Goal: Ask a question

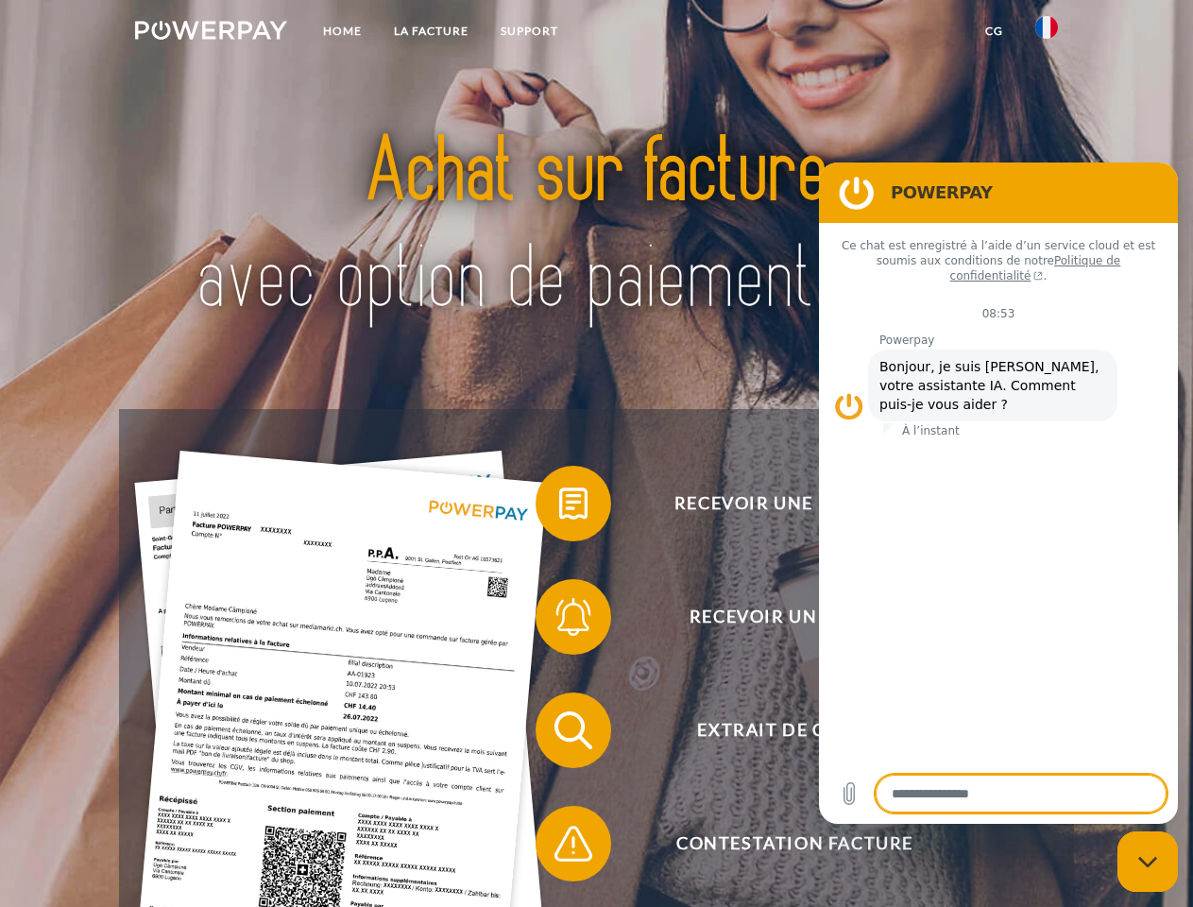
click at [211, 33] on img at bounding box center [211, 30] width 152 height 19
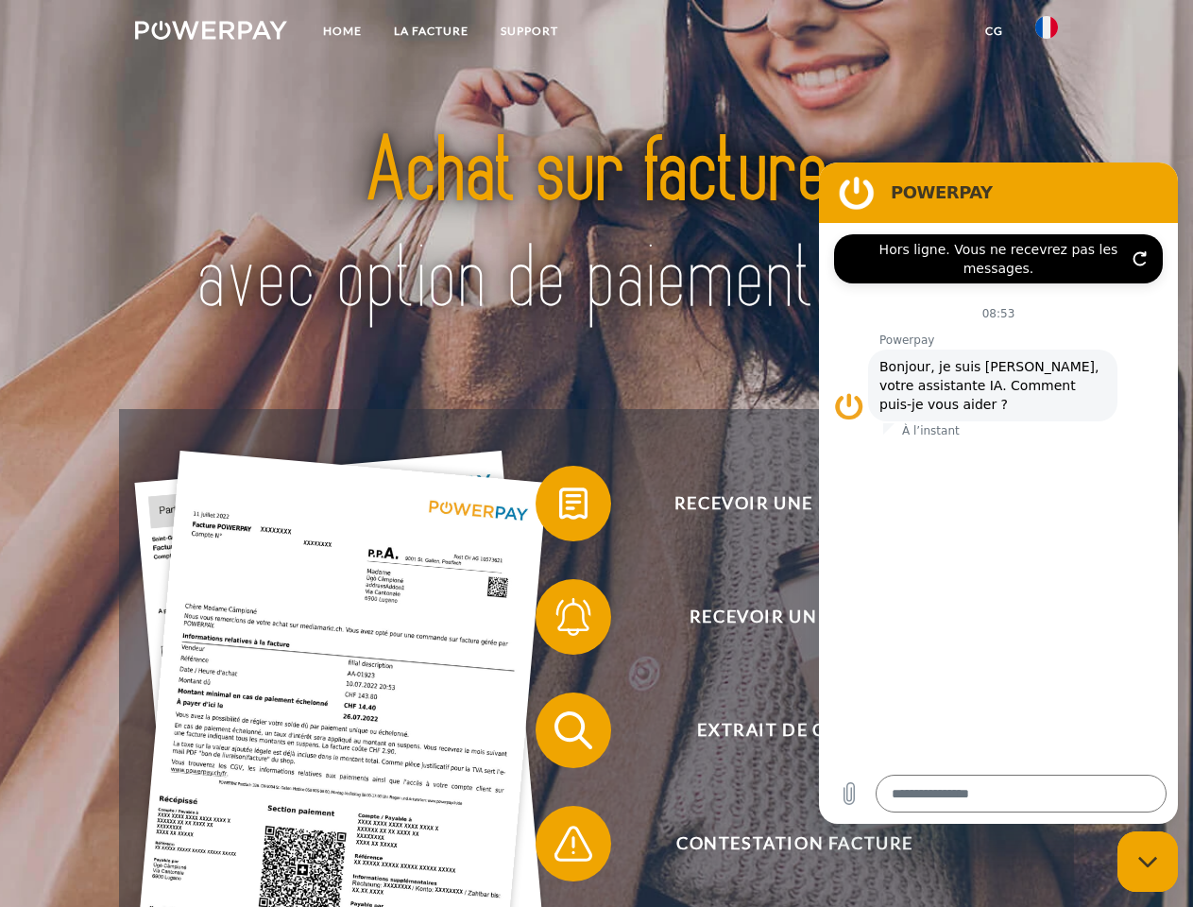
click at [1047, 33] on img at bounding box center [1046, 27] width 23 height 23
click at [994, 31] on link "CG" at bounding box center [994, 31] width 50 height 34
click at [559, 507] on span at bounding box center [545, 503] width 94 height 94
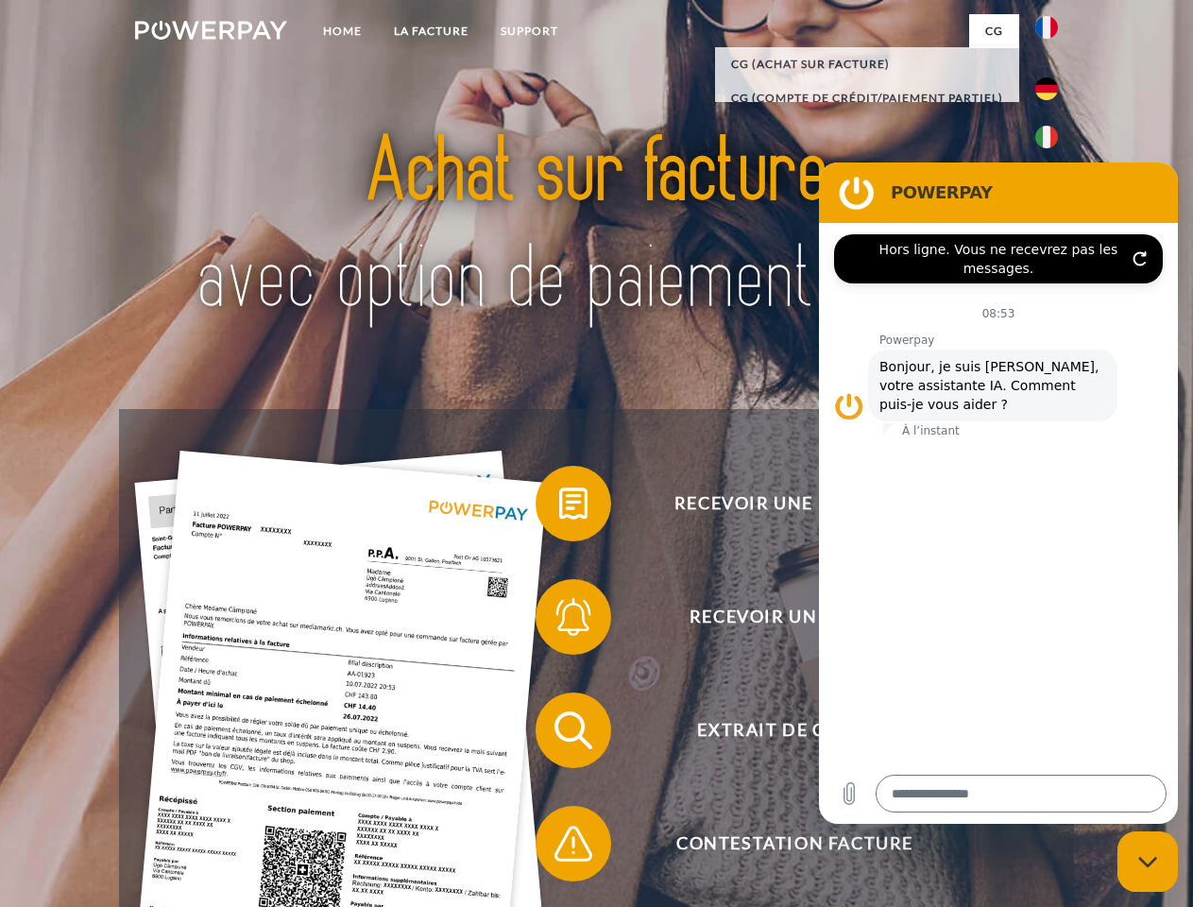
click at [559, 621] on span at bounding box center [545, 617] width 94 height 94
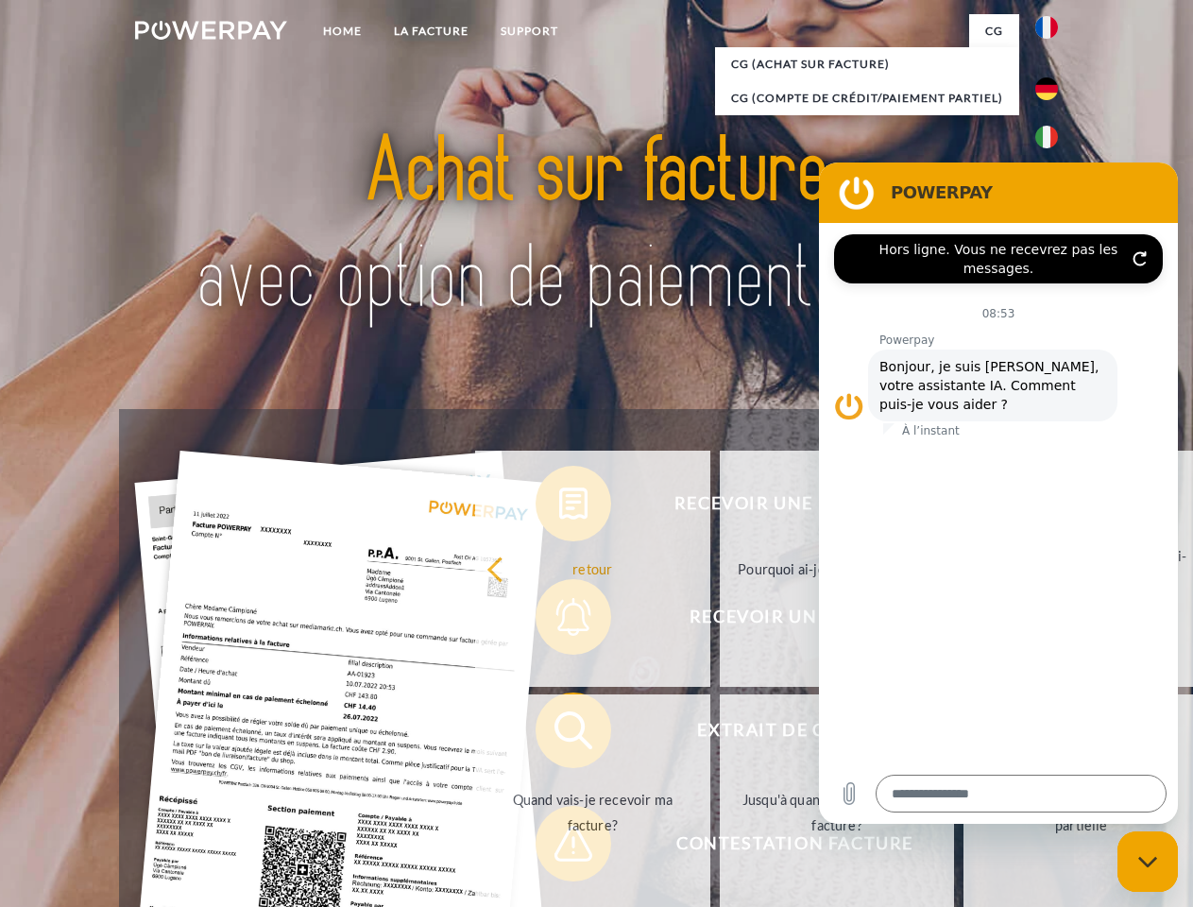
click at [720, 734] on link "Jusqu'à quand dois-je payer ma facture?" at bounding box center [837, 812] width 235 height 236
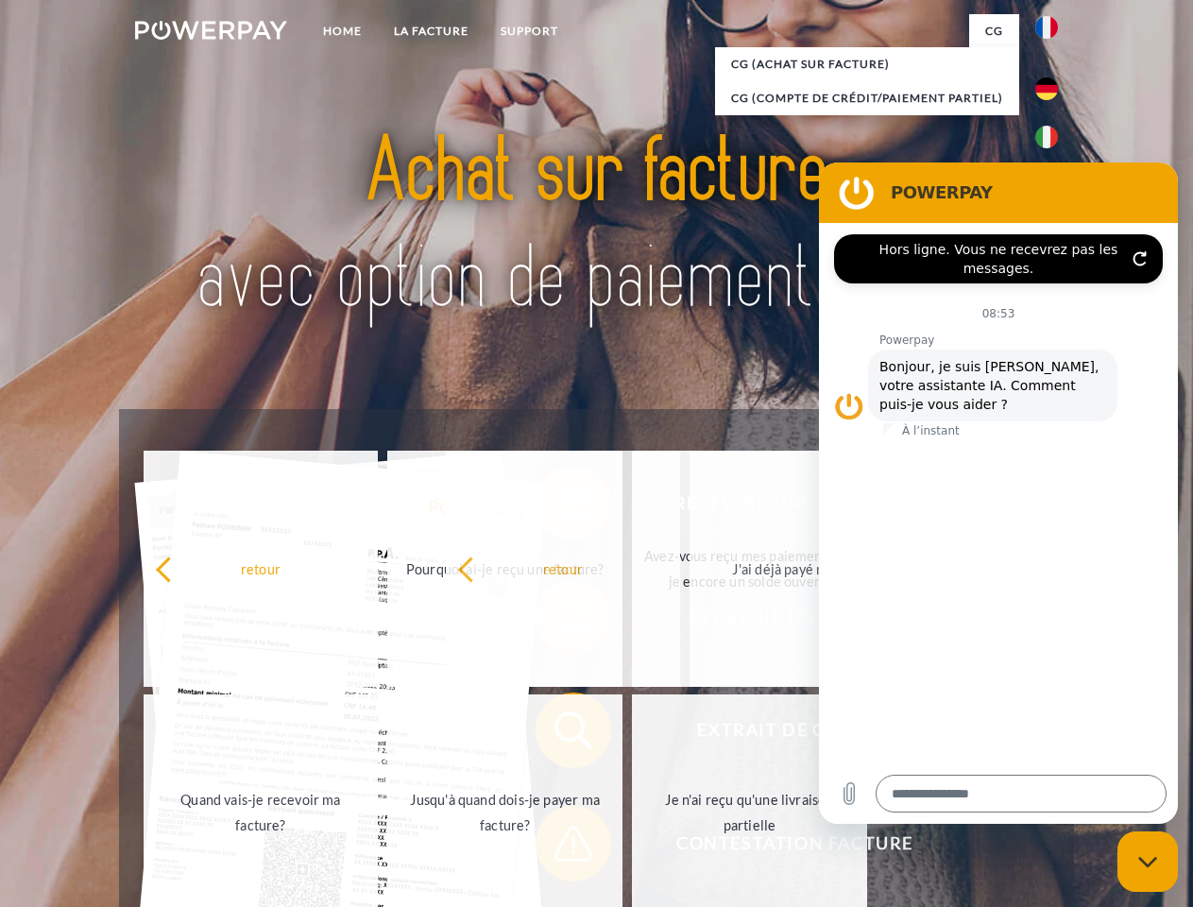
click at [559, 847] on span at bounding box center [545, 843] width 94 height 94
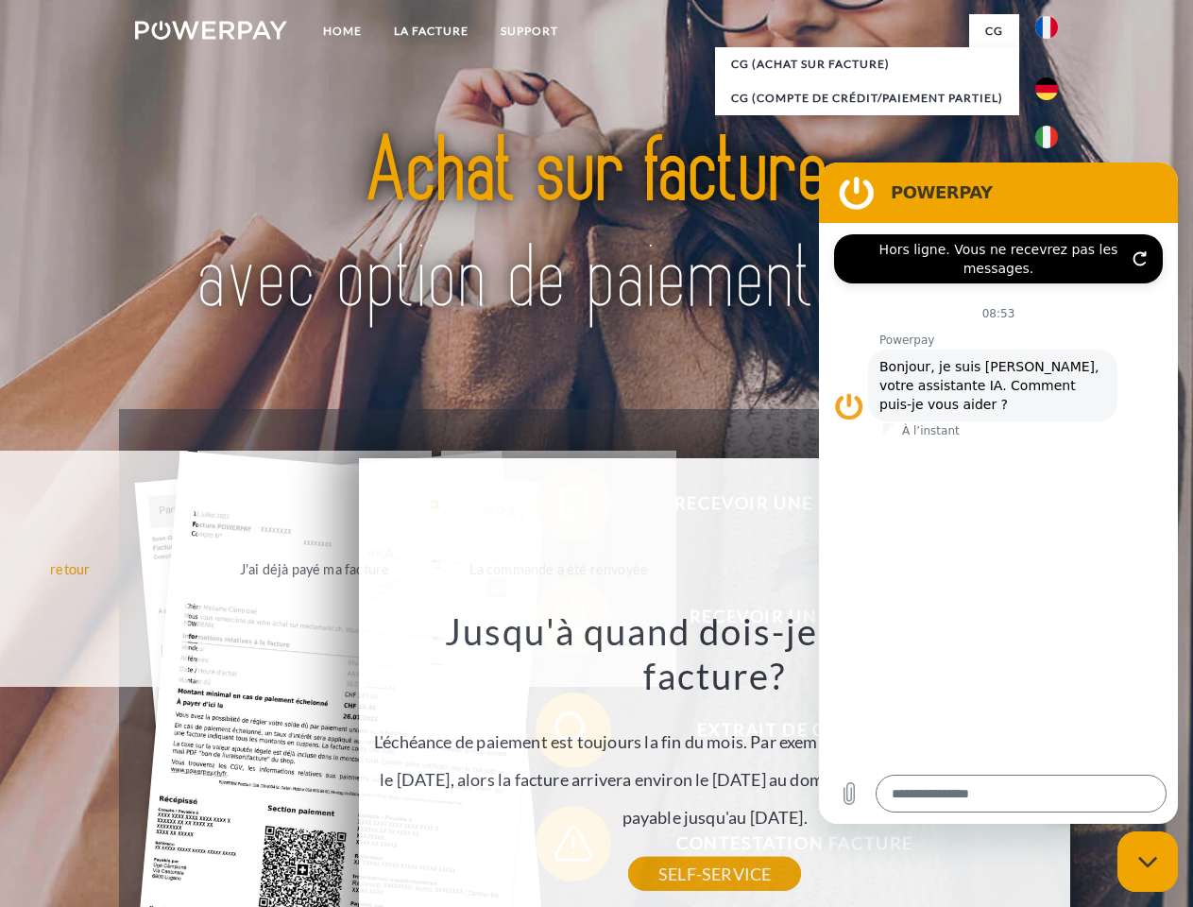
click at [1148, 861] on icon "Fermer la fenêtre de messagerie" at bounding box center [1148, 862] width 20 height 12
type textarea "*"
